Goal: Information Seeking & Learning: Learn about a topic

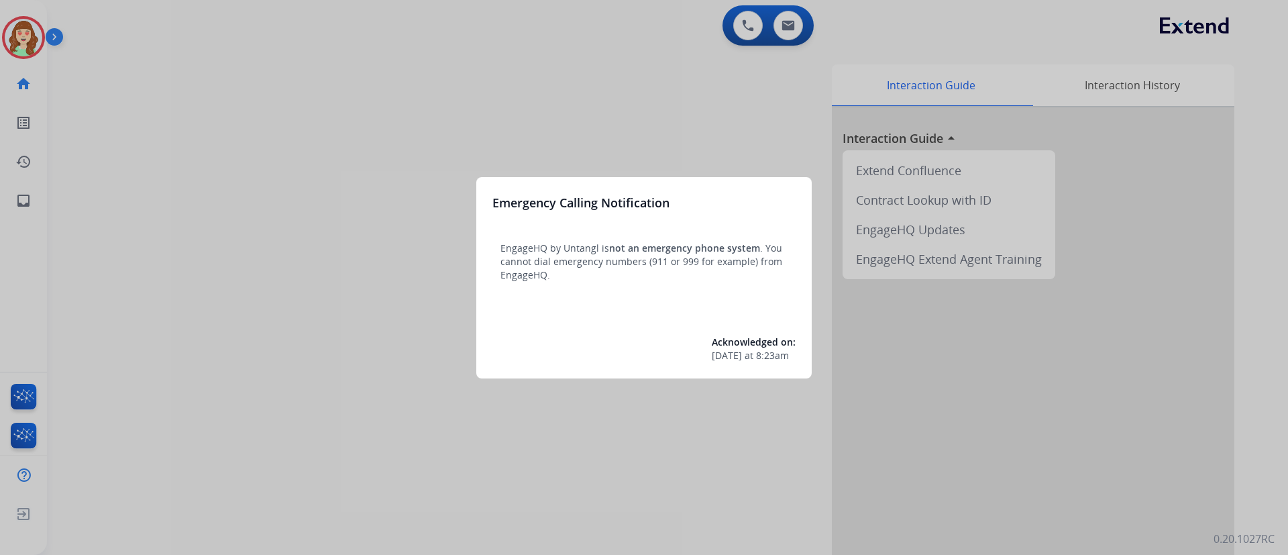
click at [640, 92] on div at bounding box center [644, 277] width 1288 height 555
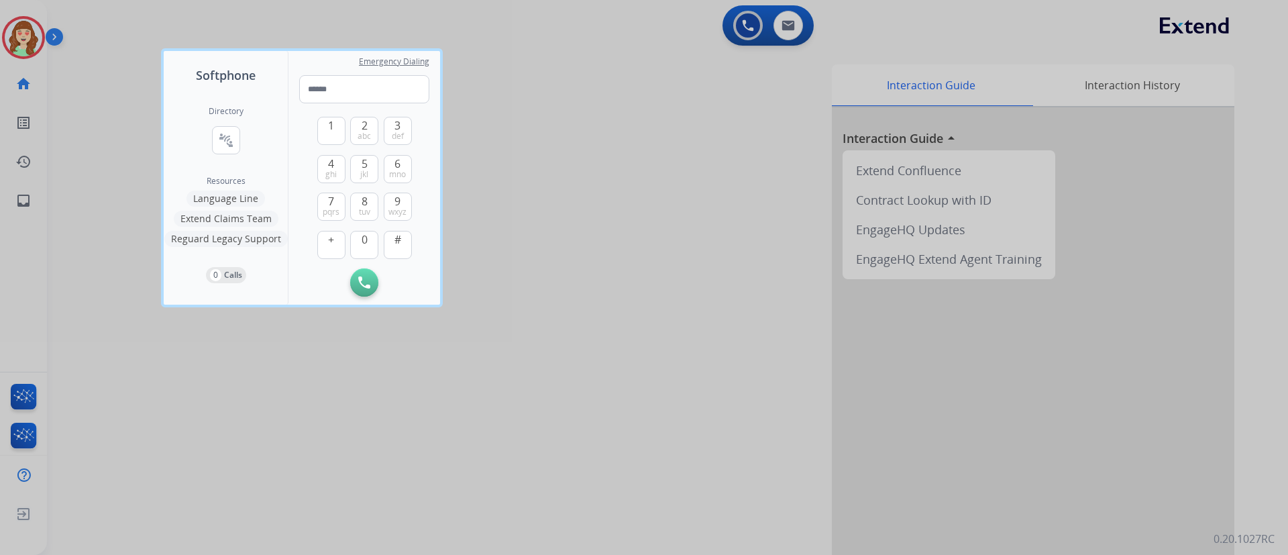
click at [649, 139] on div at bounding box center [644, 277] width 1288 height 555
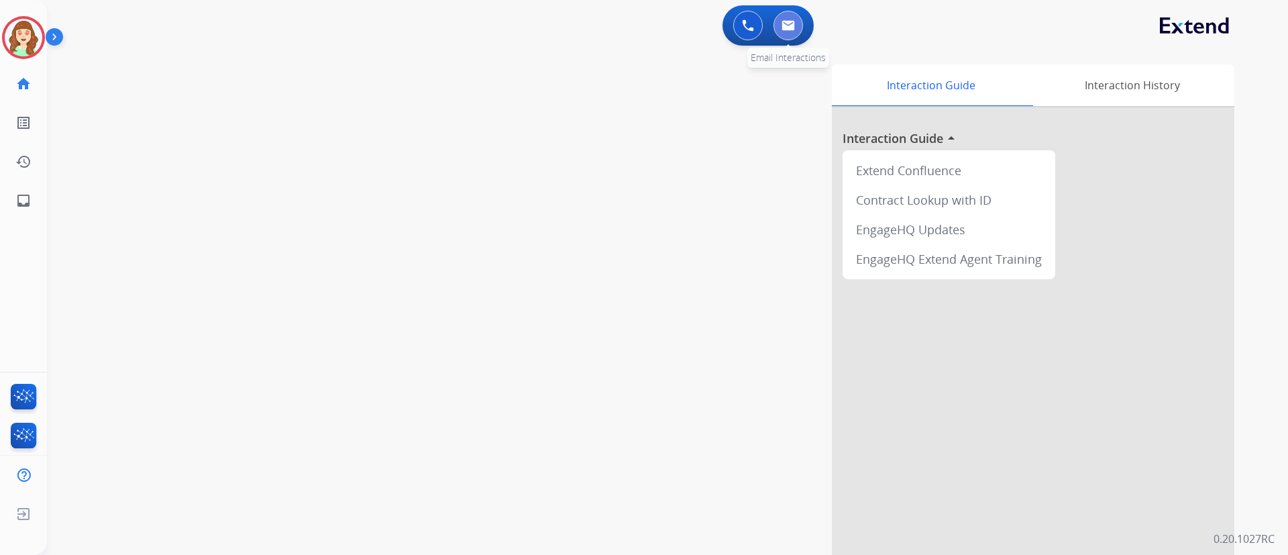
click at [779, 27] on button at bounding box center [789, 26] width 30 height 30
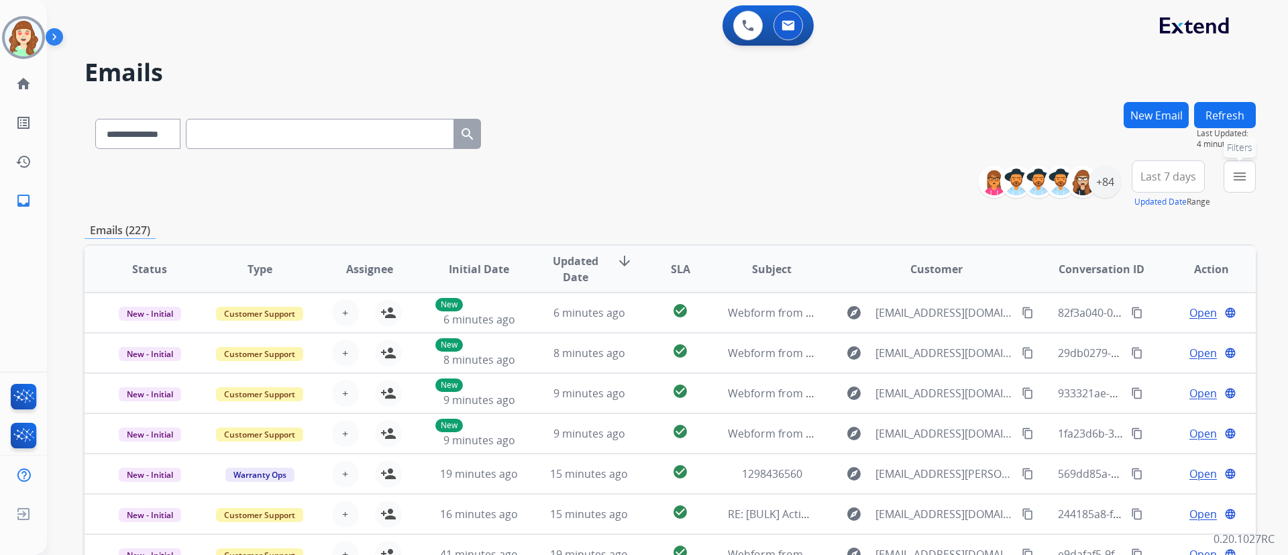
click at [1254, 172] on button "menu Filters" at bounding box center [1240, 176] width 32 height 32
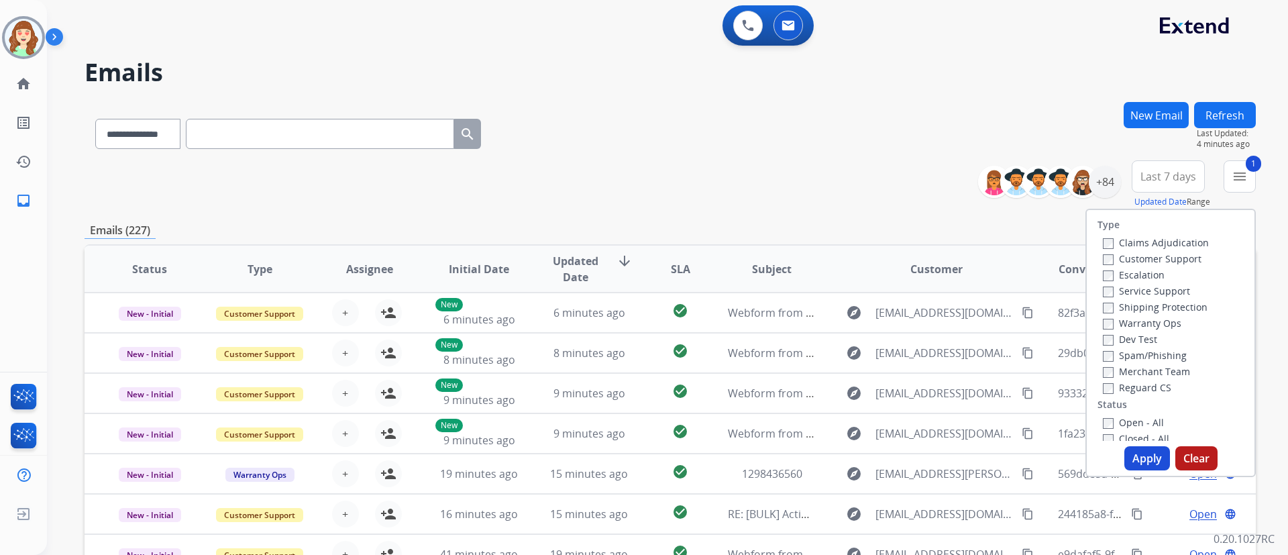
click at [1108, 305] on label "Shipping Protection" at bounding box center [1155, 307] width 105 height 13
click at [1139, 450] on button "Apply" at bounding box center [1148, 458] width 46 height 24
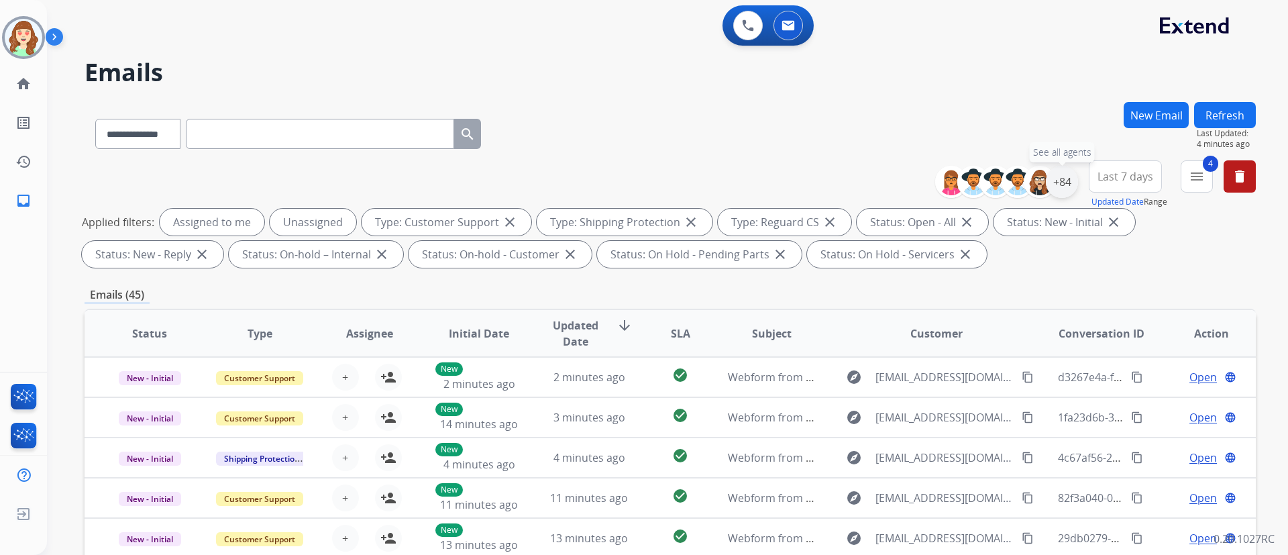
click at [1047, 178] on div "+84" at bounding box center [1062, 182] width 32 height 32
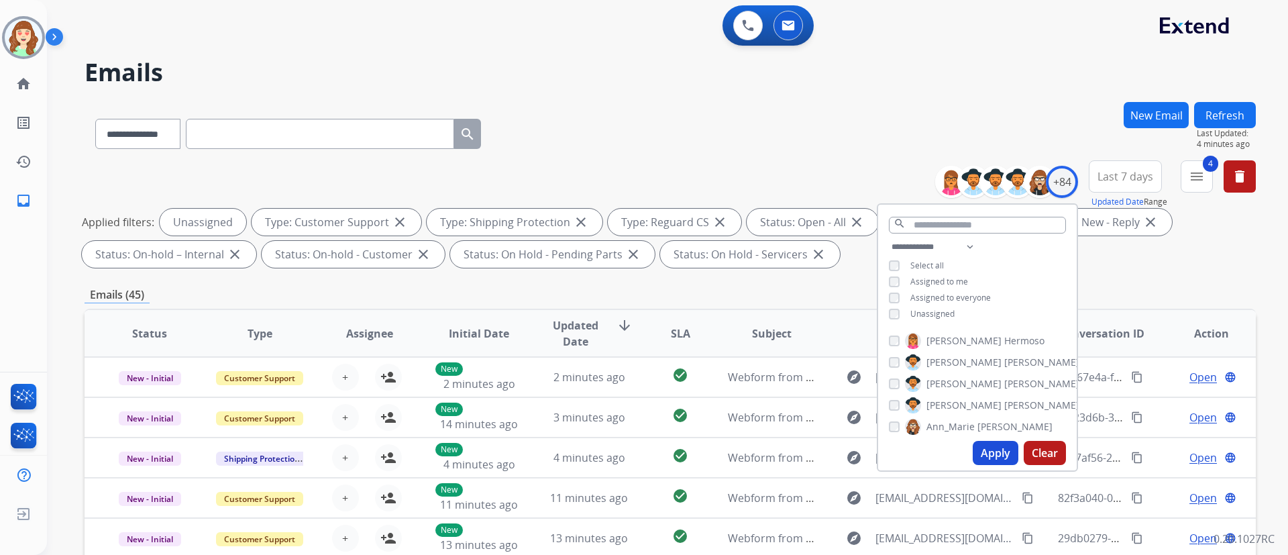
click at [992, 456] on button "Apply" at bounding box center [996, 453] width 46 height 24
click at [1128, 174] on span "Last 7 days" at bounding box center [1126, 176] width 56 height 5
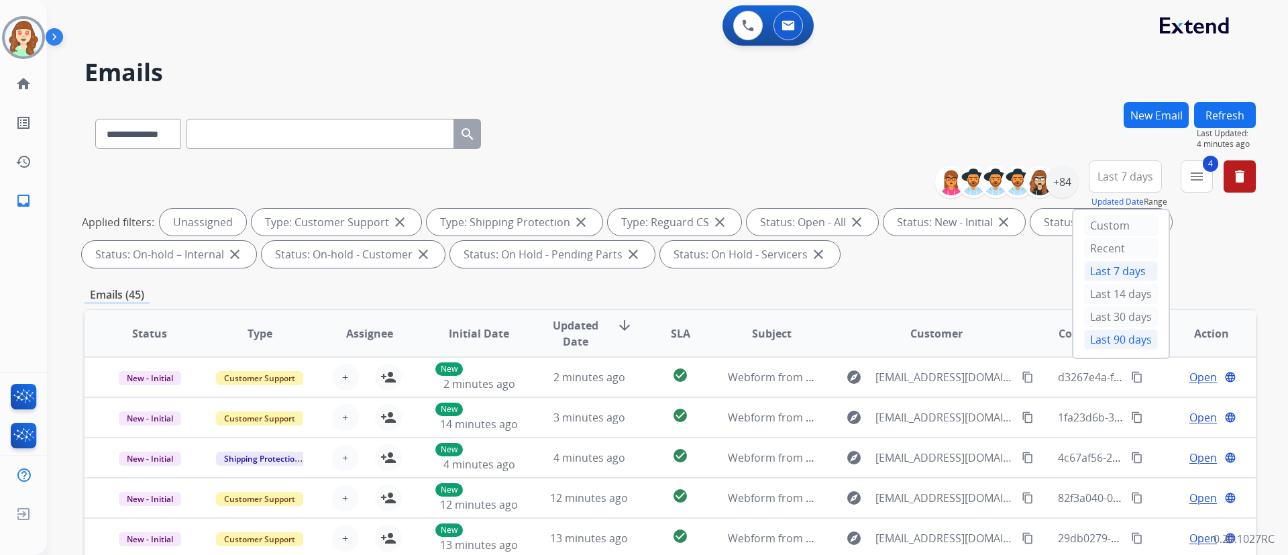
click at [1116, 343] on div "Last 90 days" at bounding box center [1121, 339] width 74 height 20
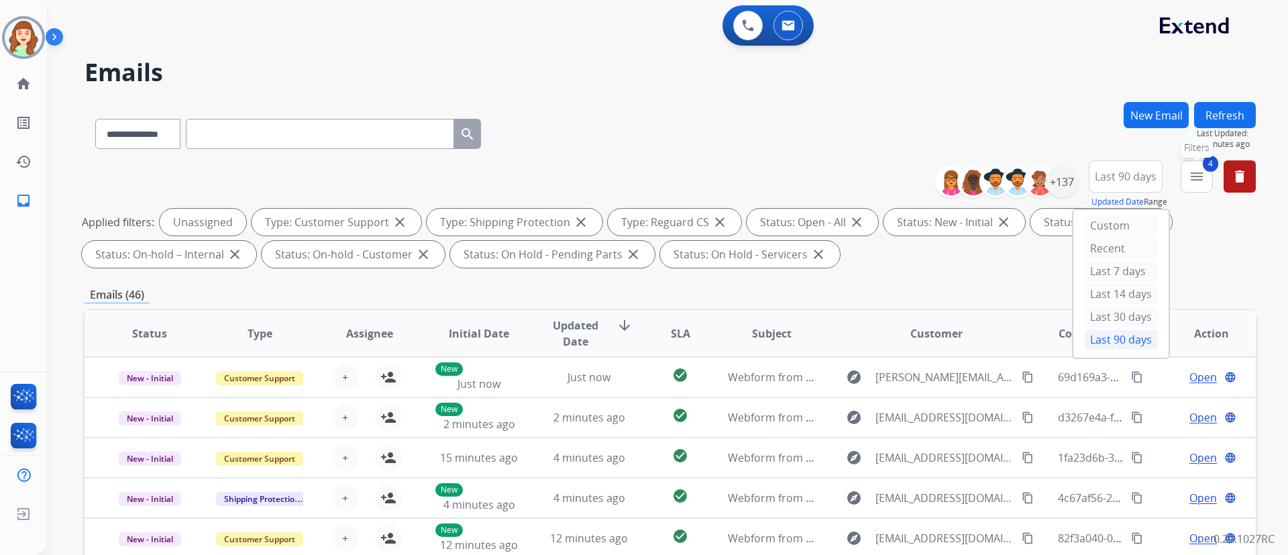
click at [1192, 170] on mat-icon "menu" at bounding box center [1197, 176] width 16 height 16
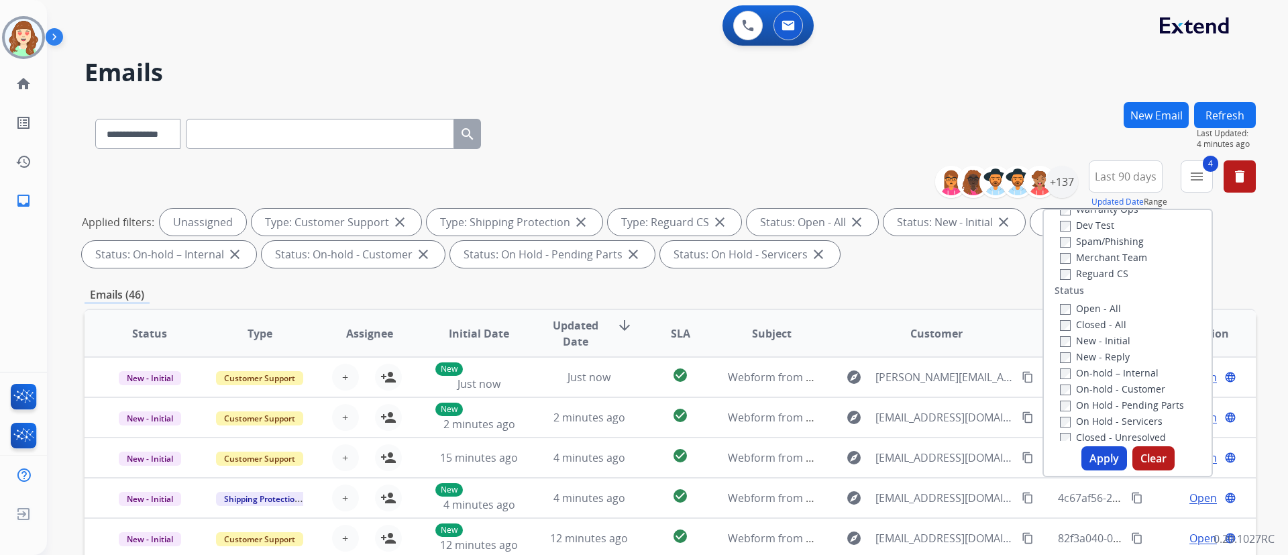
scroll to position [118, 0]
click at [1060, 298] on label "Open - All" at bounding box center [1090, 304] width 61 height 13
click at [1114, 462] on button "Apply" at bounding box center [1105, 458] width 46 height 24
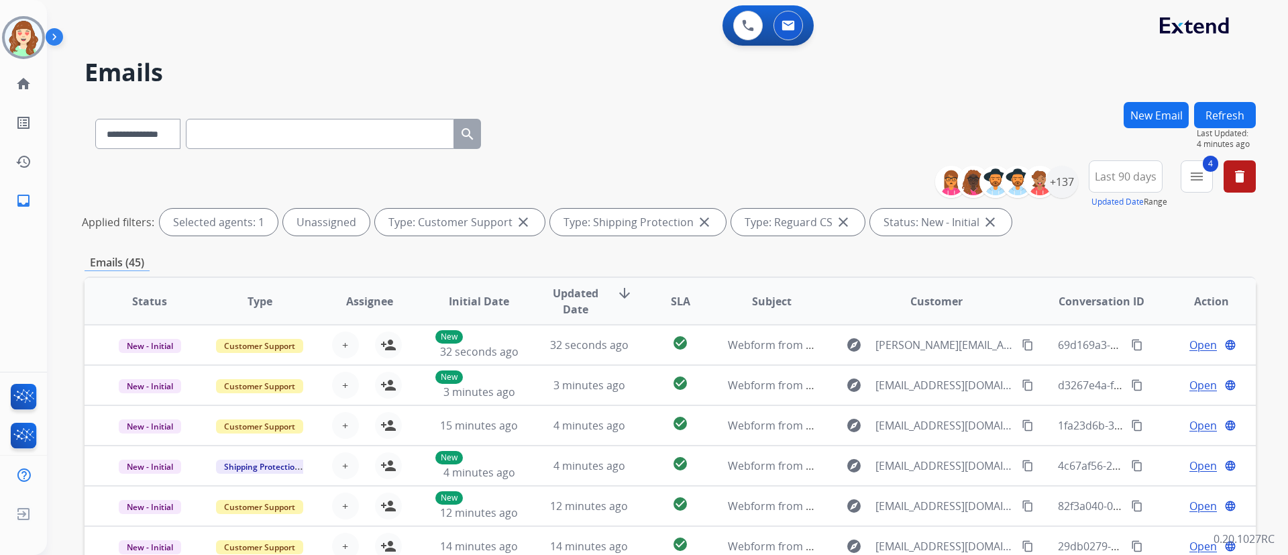
click at [1046, 197] on div "+137" at bounding box center [1011, 182] width 133 height 32
click at [1051, 191] on div "+137" at bounding box center [1062, 182] width 32 height 32
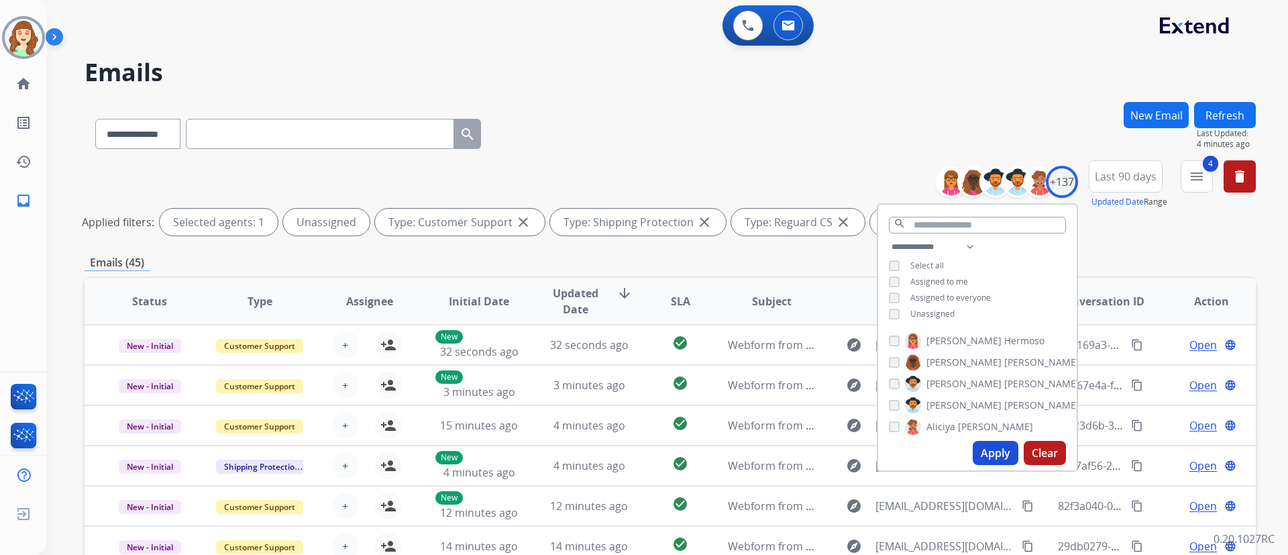
click at [998, 452] on button "Apply" at bounding box center [996, 453] width 46 height 24
click at [1184, 176] on button "4 menu Filters" at bounding box center [1197, 176] width 32 height 32
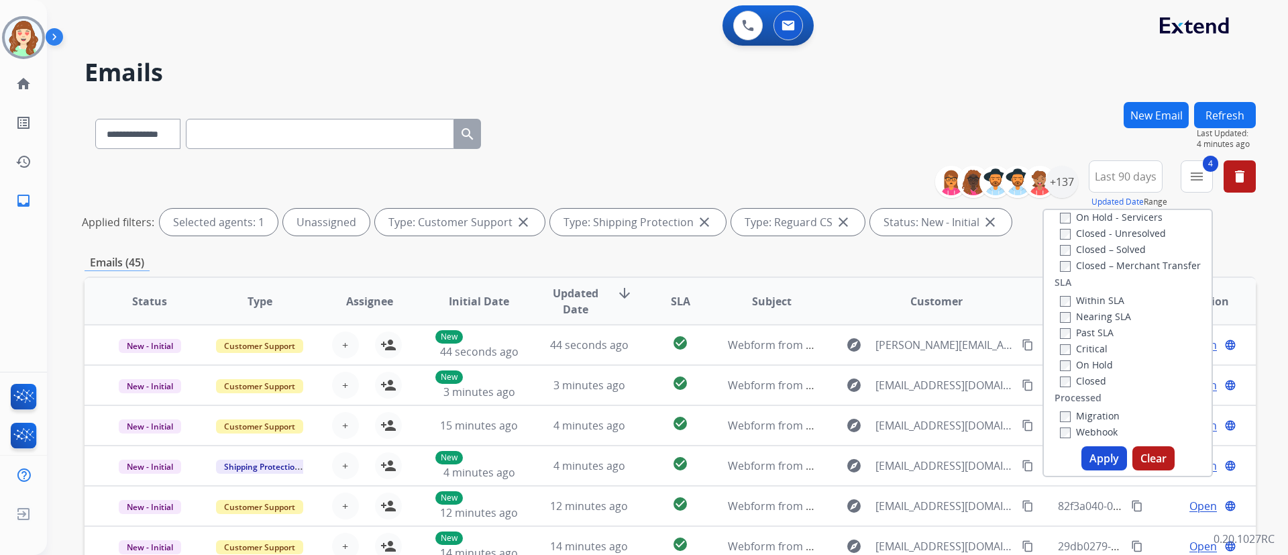
scroll to position [327, 0]
click at [1060, 333] on label "Critical" at bounding box center [1084, 339] width 48 height 13
click at [1112, 461] on button "Apply" at bounding box center [1105, 458] width 46 height 24
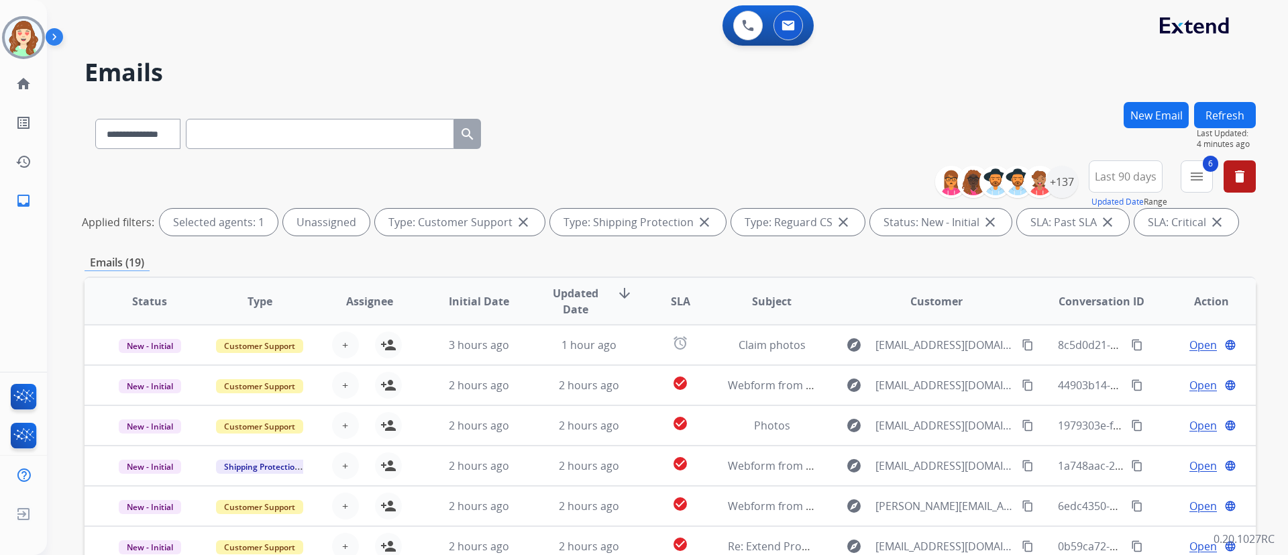
click at [1012, 46] on div "0 Voice Interactions 0 Email Interactions" at bounding box center [659, 26] width 1193 height 43
click at [1065, 188] on div "+137" at bounding box center [1062, 182] width 32 height 32
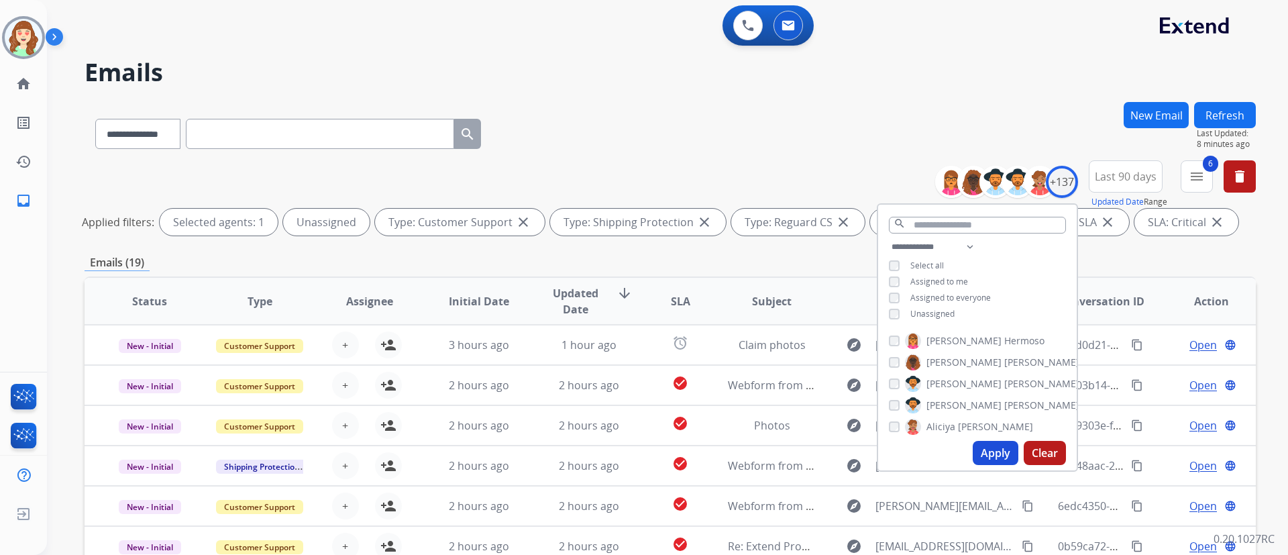
click at [1141, 185] on button "Last 90 days" at bounding box center [1126, 176] width 74 height 32
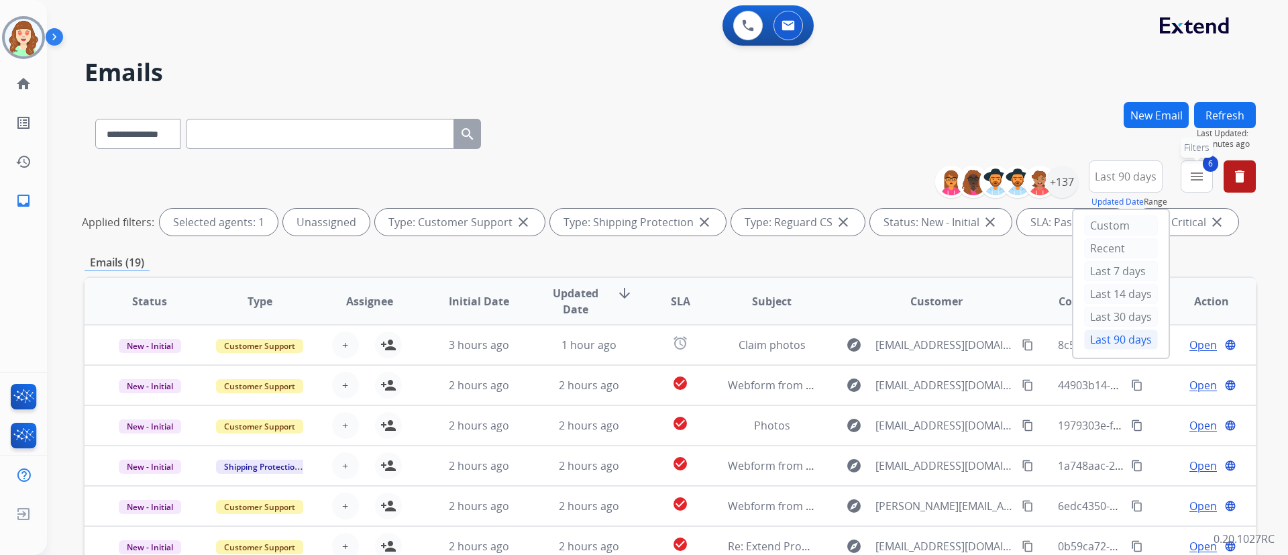
click at [1199, 185] on button "6 menu Filters" at bounding box center [1197, 176] width 32 height 32
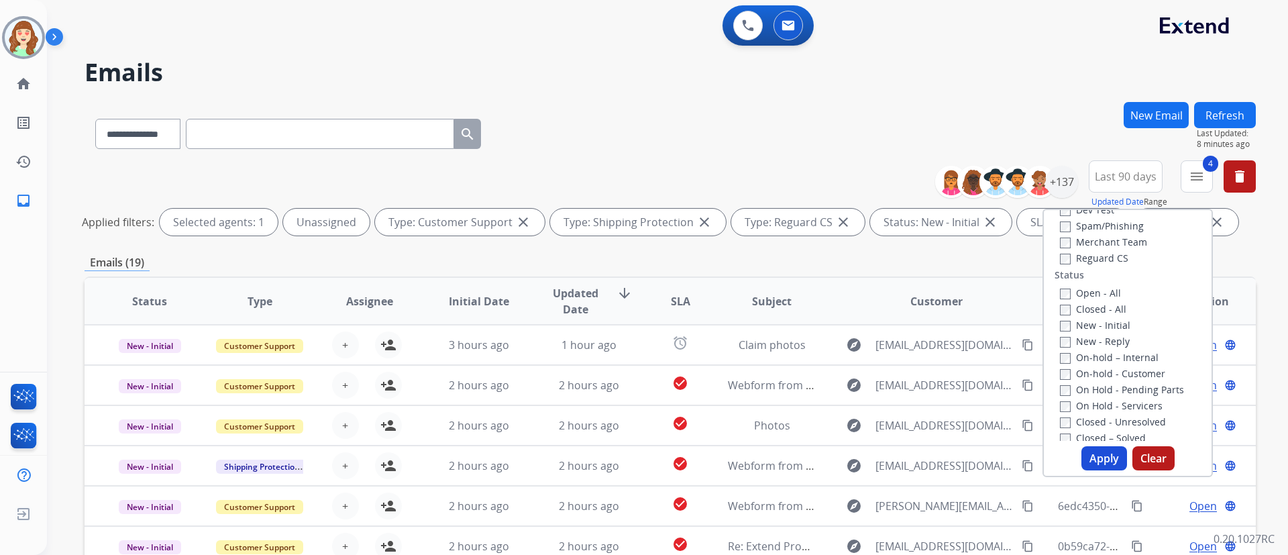
scroll to position [118, 0]
click at [1111, 454] on button "Apply" at bounding box center [1105, 458] width 46 height 24
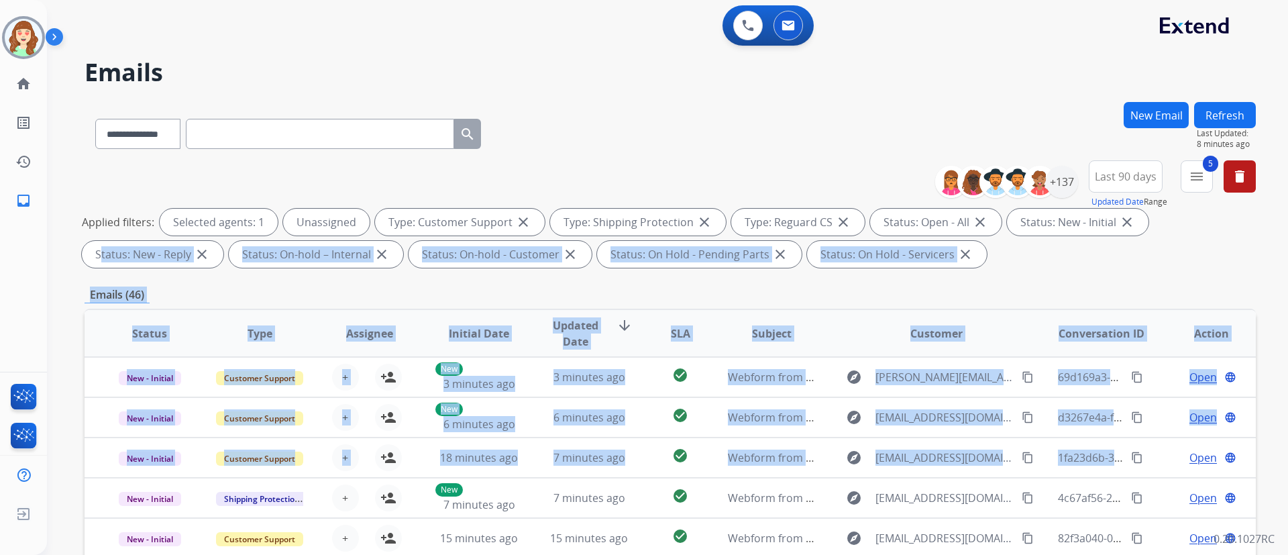
drag, startPoint x: 1111, startPoint y: 454, endPoint x: 1133, endPoint y: 259, distance: 196.4
click at [1133, 259] on div "**********" at bounding box center [670, 465] width 1171 height 726
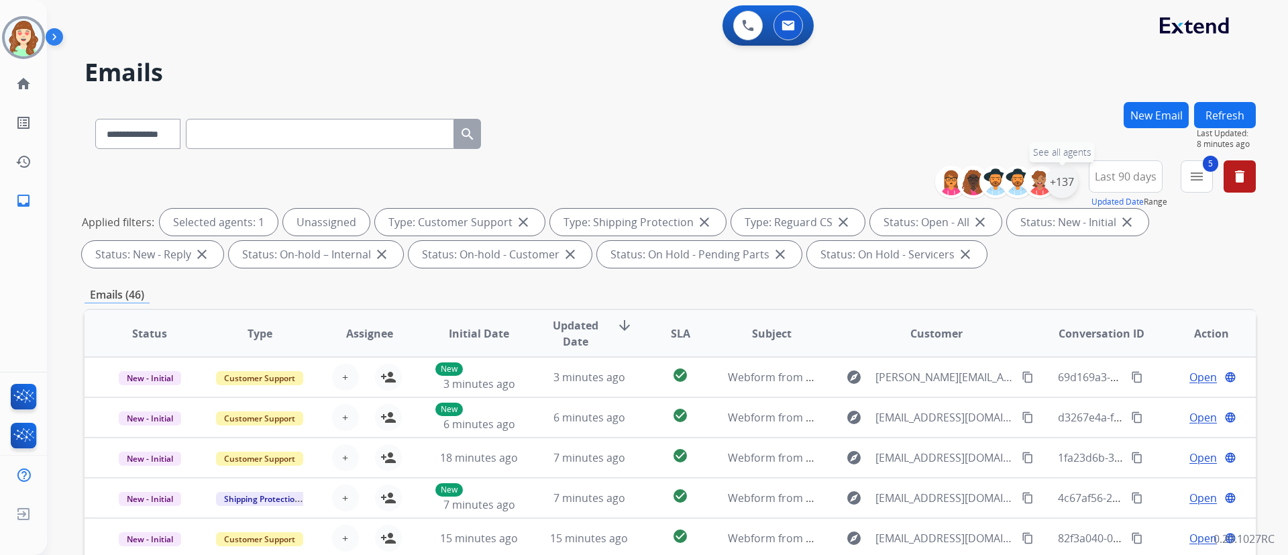
click at [1063, 194] on div "+137" at bounding box center [1062, 182] width 32 height 32
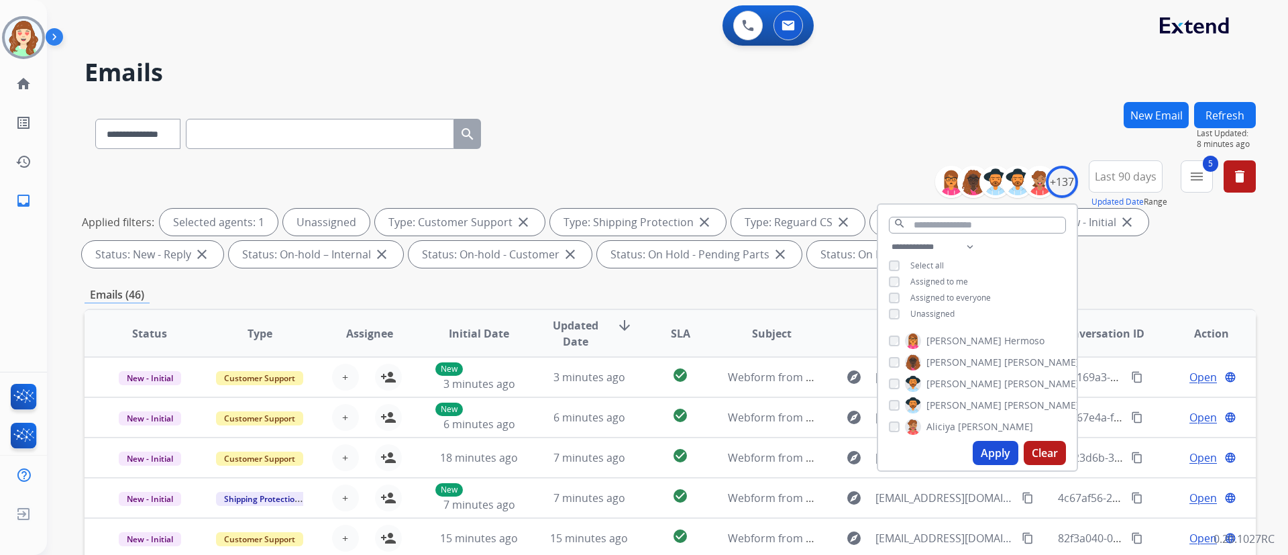
click at [886, 310] on div "**********" at bounding box center [977, 282] width 199 height 86
click at [919, 239] on select "**********" at bounding box center [935, 247] width 93 height 16
select select "**********"
click at [889, 239] on select "**********" at bounding box center [935, 247] width 93 height 16
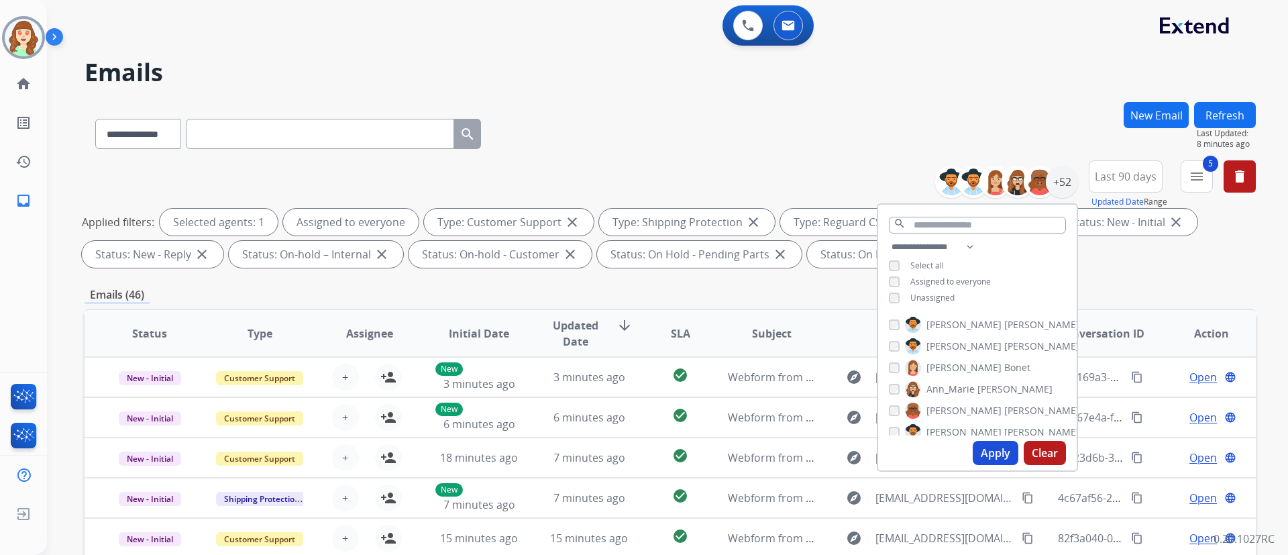
click at [982, 455] on button "Apply" at bounding box center [996, 453] width 46 height 24
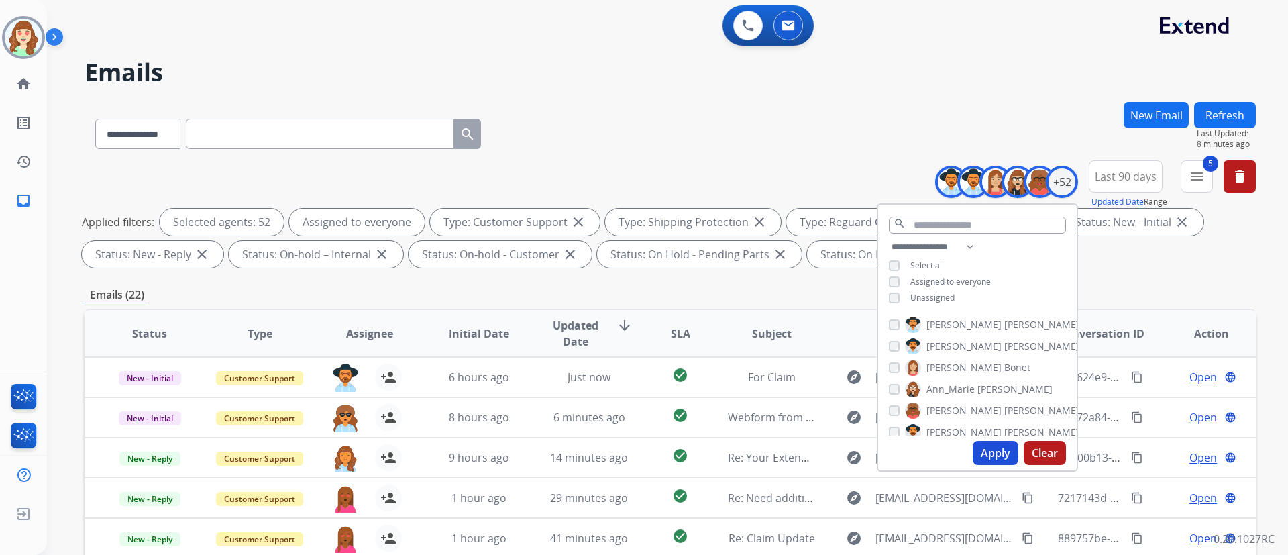
click at [981, 455] on button "Apply" at bounding box center [996, 453] width 46 height 24
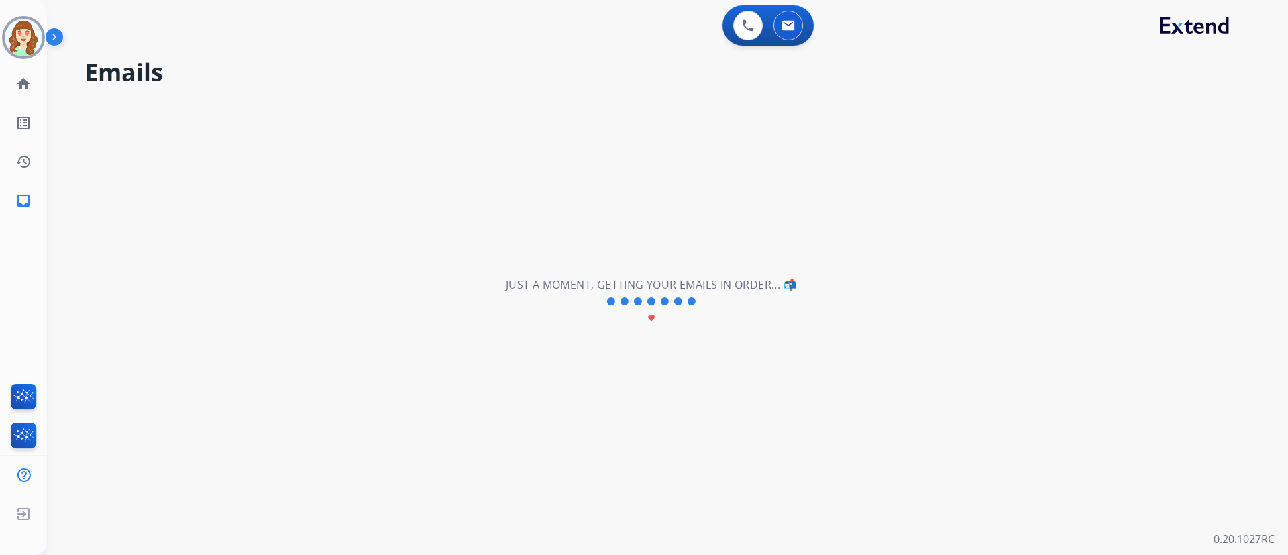
click at [704, 121] on div "**********" at bounding box center [651, 301] width 1209 height 507
click at [597, 113] on div "**********" at bounding box center [651, 301] width 1209 height 507
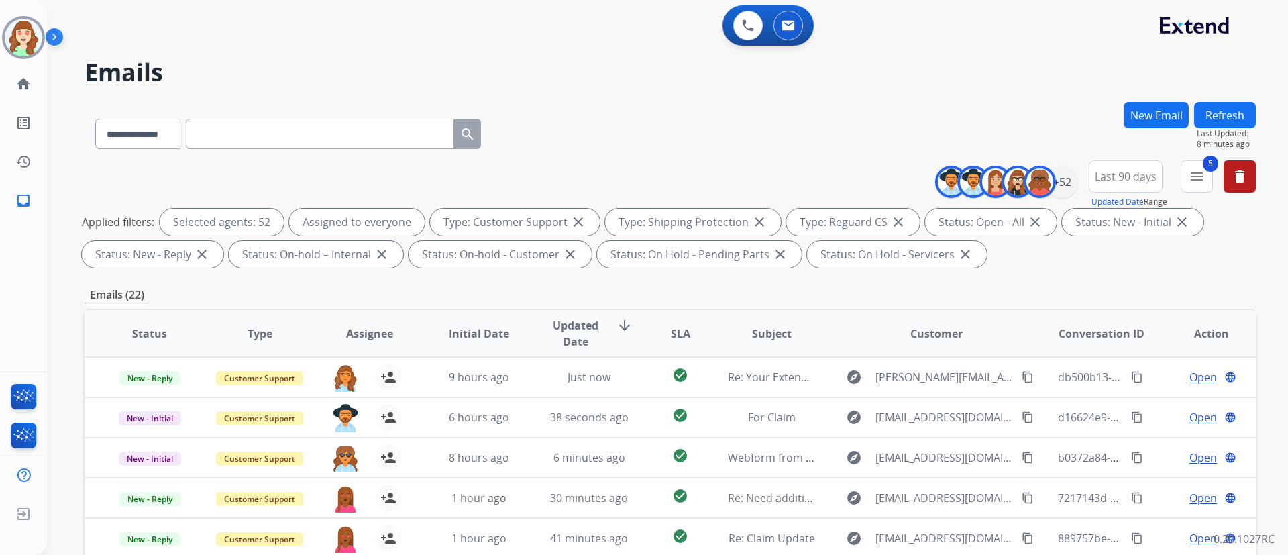
click at [999, 78] on h2 "Emails" at bounding box center [670, 72] width 1171 height 27
click at [1198, 176] on mat-icon "menu" at bounding box center [1197, 176] width 16 height 16
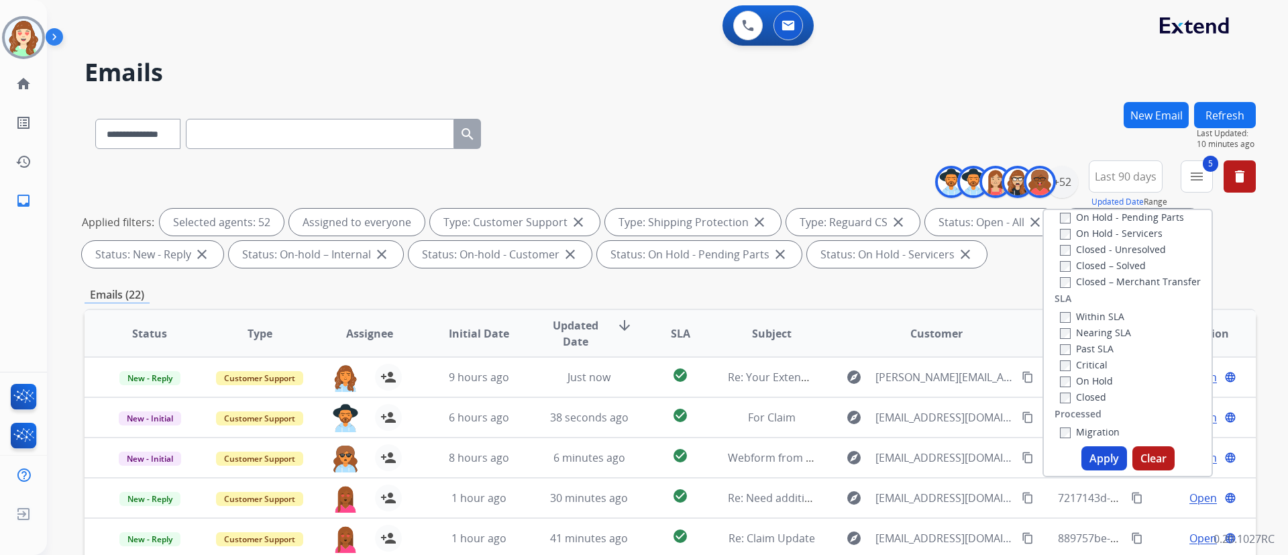
scroll to position [320, 0]
click at [1092, 462] on button "Apply" at bounding box center [1105, 458] width 46 height 24
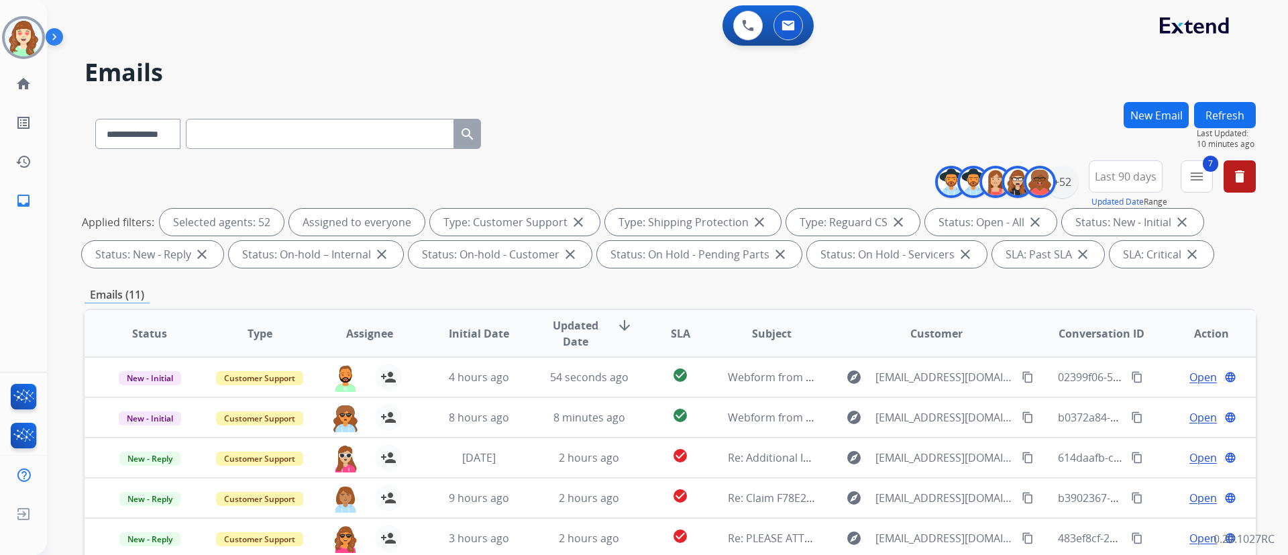
drag, startPoint x: 1002, startPoint y: 64, endPoint x: 842, endPoint y: 2, distance: 171.8
click at [1002, 64] on h2 "Emails" at bounding box center [670, 72] width 1171 height 27
